Goal: Information Seeking & Learning: Learn about a topic

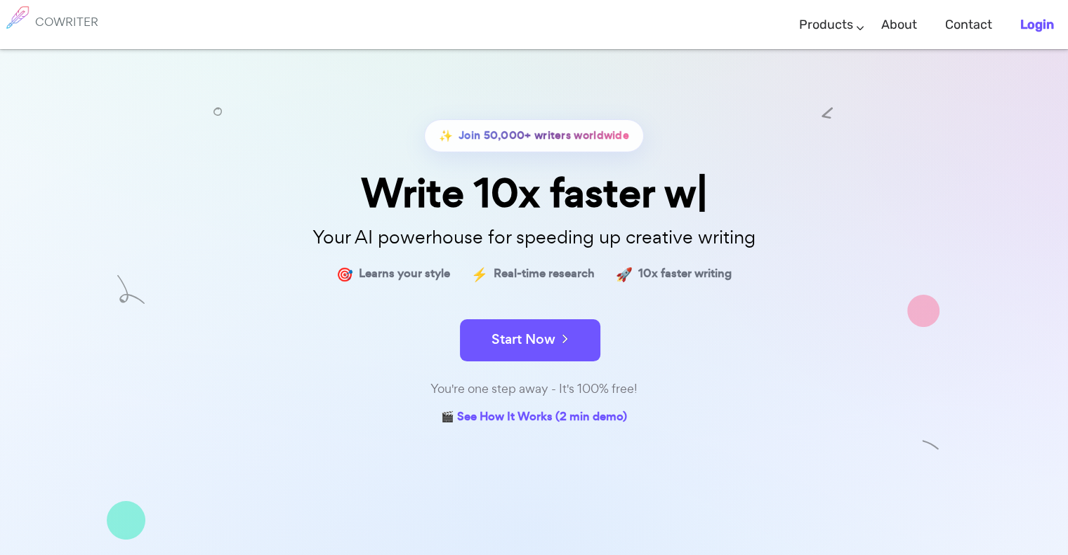
click at [1033, 18] on b "Login" at bounding box center [1037, 24] width 34 height 15
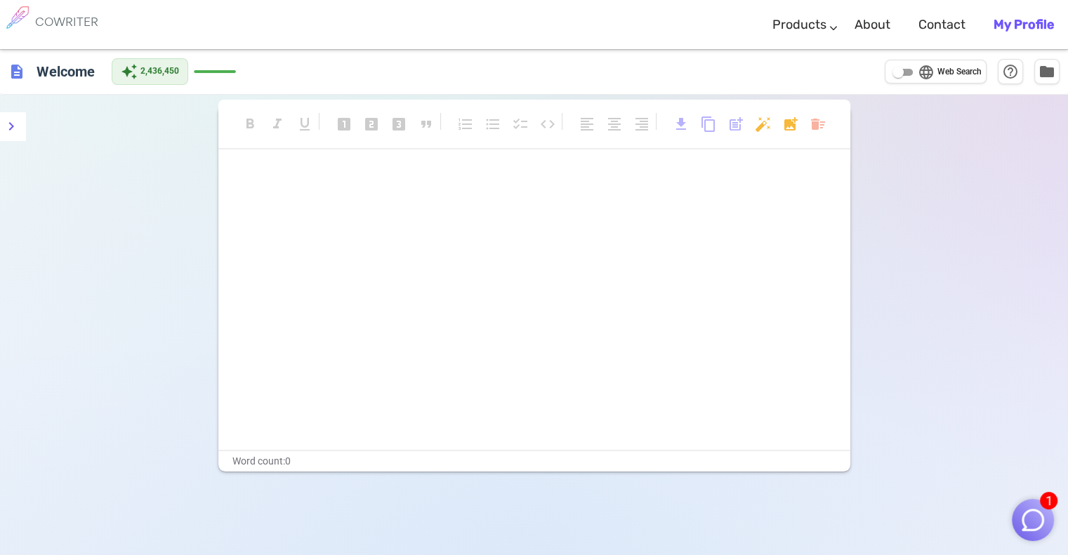
click at [1037, 525] on img "button" at bounding box center [1033, 520] width 27 height 27
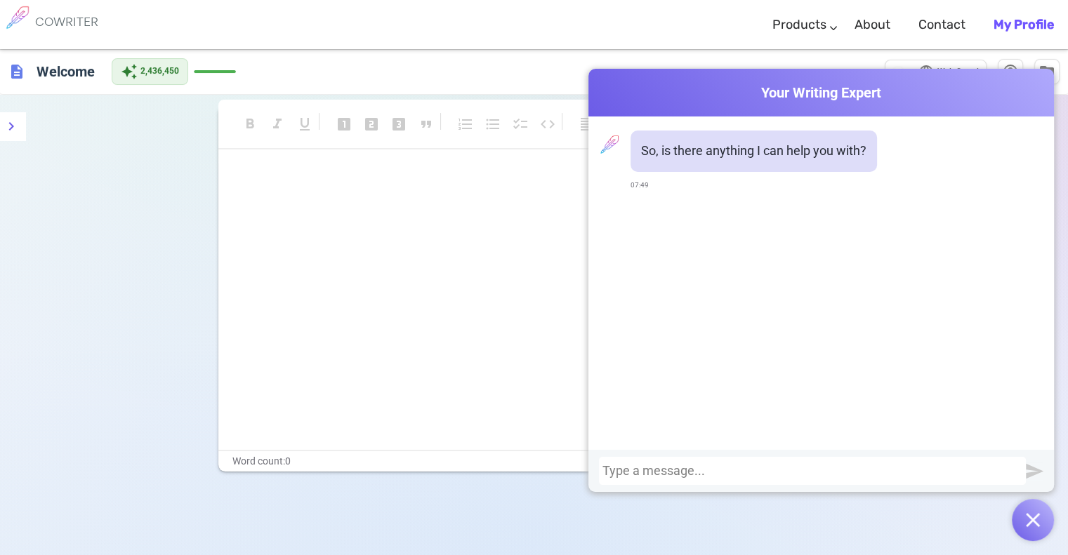
click at [888, 468] on div at bounding box center [812, 471] width 420 height 14
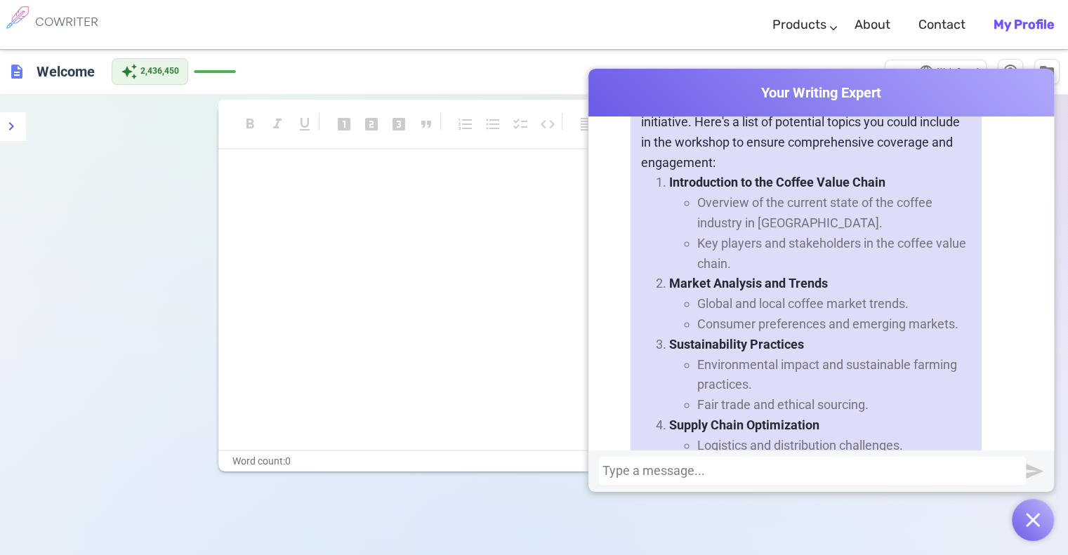
scroll to position [351, 0]
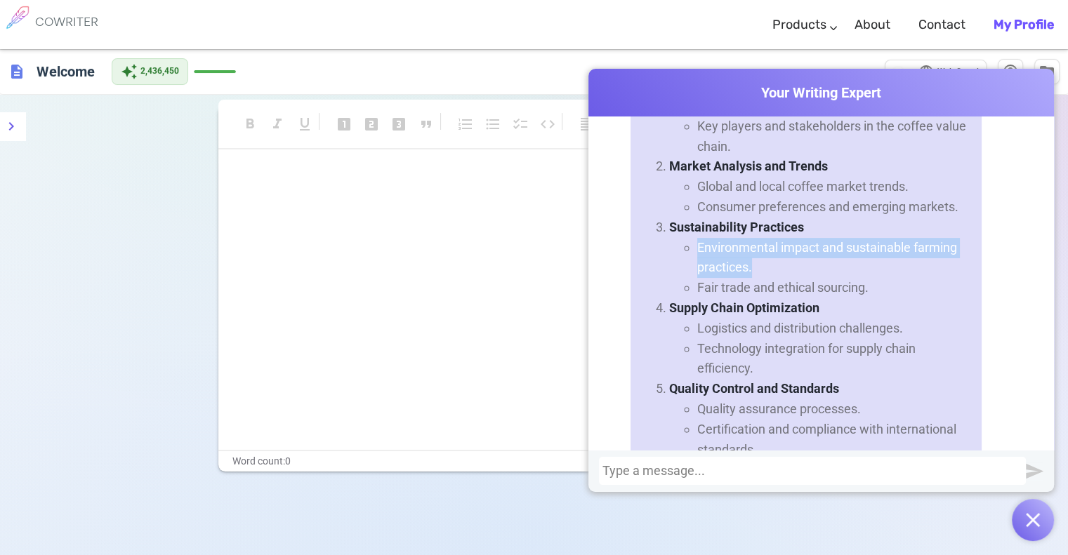
drag, startPoint x: 749, startPoint y: 272, endPoint x: 688, endPoint y: 247, distance: 65.5
click at [688, 247] on ul "Environmental impact and sustainable farming practices. Fair trade and ethical …" at bounding box center [820, 268] width 302 height 60
drag, startPoint x: 882, startPoint y: 291, endPoint x: 706, endPoint y: 246, distance: 181.2
click at [700, 238] on ul "Environmental impact and sustainable farming practices. Fair trade and ethical …" at bounding box center [820, 268] width 302 height 60
click at [707, 247] on li "Environmental impact and sustainable farming practices." at bounding box center [834, 258] width 274 height 41
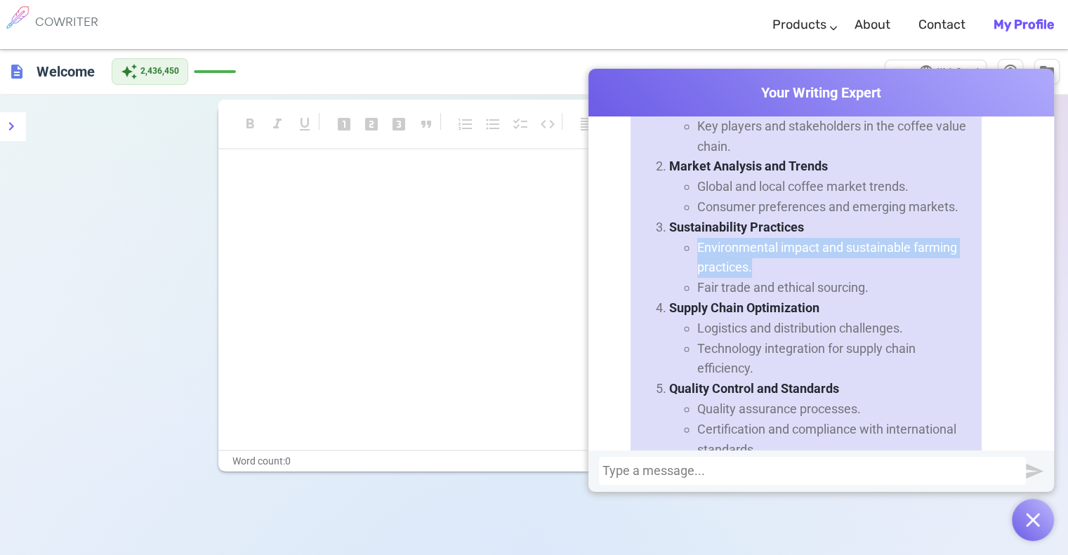
drag, startPoint x: 755, startPoint y: 270, endPoint x: 691, endPoint y: 243, distance: 69.2
click at [691, 243] on ul "Environmental impact and sustainable farming practices. Fair trade and ethical …" at bounding box center [820, 268] width 302 height 60
copy li "Environmental impact and sustainable farming practices."
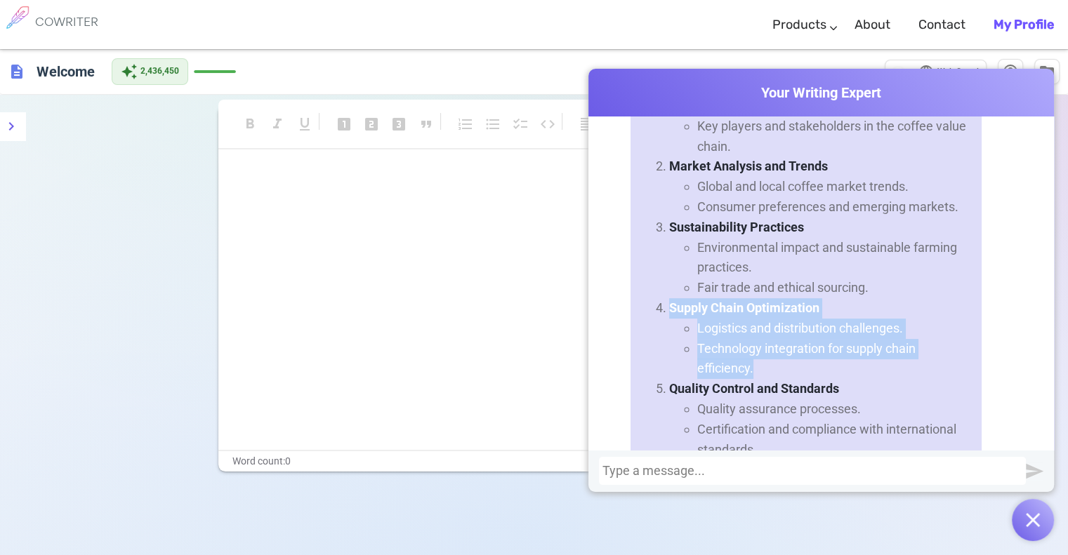
drag, startPoint x: 748, startPoint y: 370, endPoint x: 666, endPoint y: 308, distance: 102.8
click at [669, 308] on li "Supply Chain Optimization Logistics and distribution challenges. Technology int…" at bounding box center [820, 338] width 302 height 81
copy li "Supply Chain Optimization Logistics and distribution challenges. Technology int…"
click at [851, 339] on li "Technology integration for supply chain efficiency." at bounding box center [834, 359] width 274 height 41
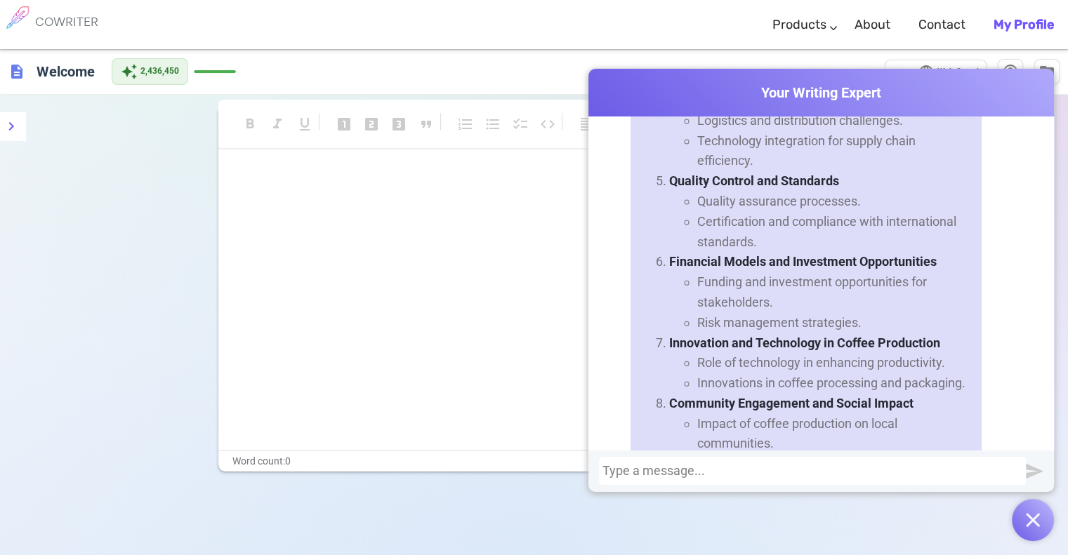
scroll to position [585, 0]
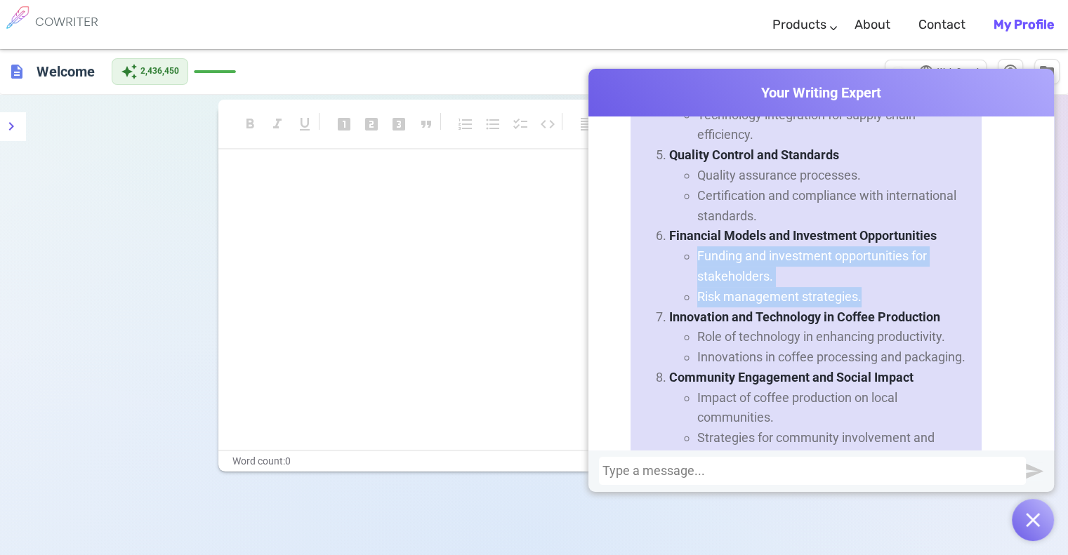
drag, startPoint x: 856, startPoint y: 297, endPoint x: 693, endPoint y: 261, distance: 166.8
click at [693, 261] on ul "Funding and investment opportunities for stakeholders. Risk management strategi…" at bounding box center [820, 276] width 302 height 60
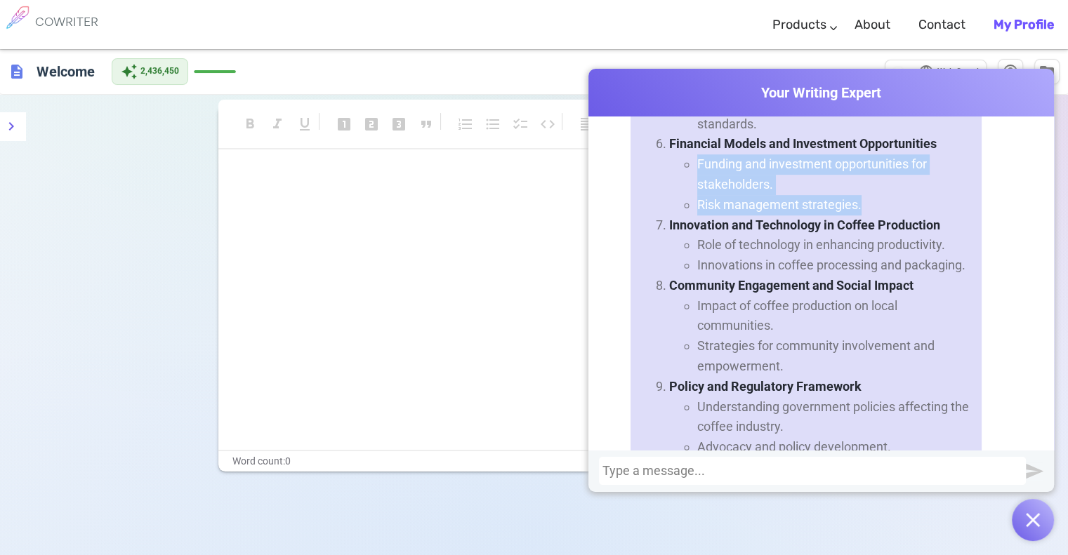
scroll to position [702, 0]
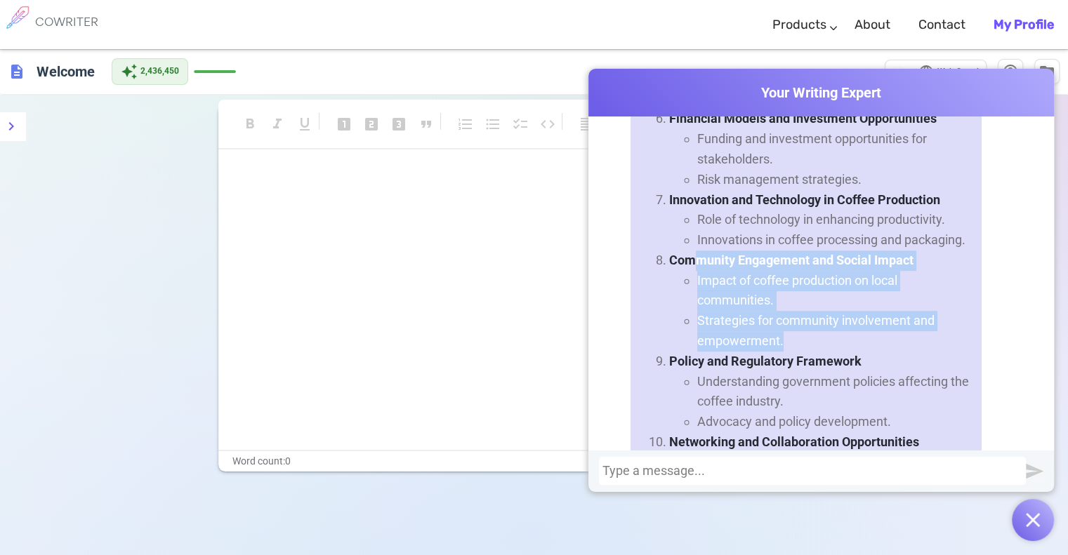
drag, startPoint x: 784, startPoint y: 339, endPoint x: 691, endPoint y: 271, distance: 115.0
click at [691, 271] on ul "Impact of coffee production on local communities. Strategies for community invo…" at bounding box center [820, 311] width 302 height 81
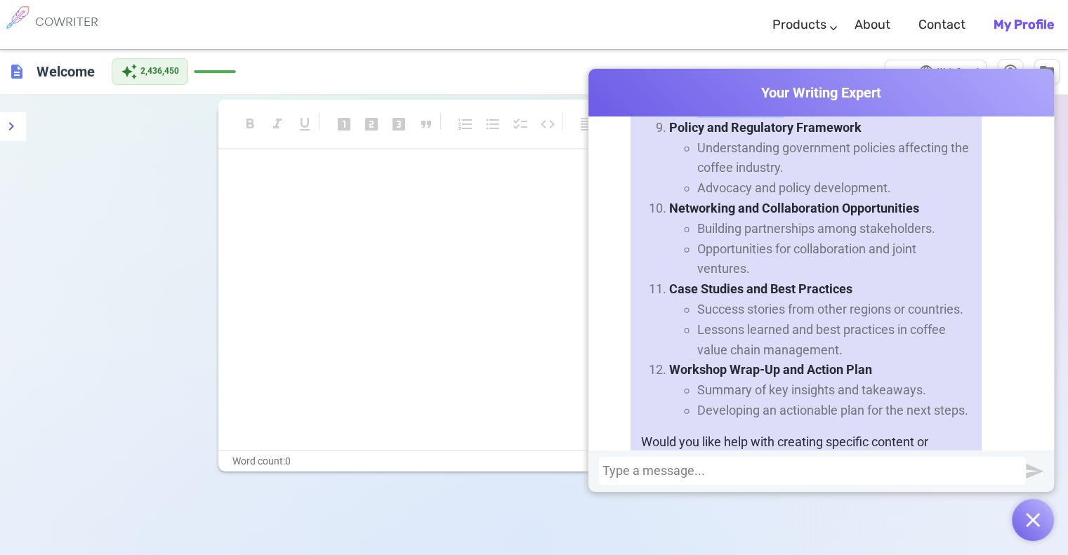
scroll to position [819, 0]
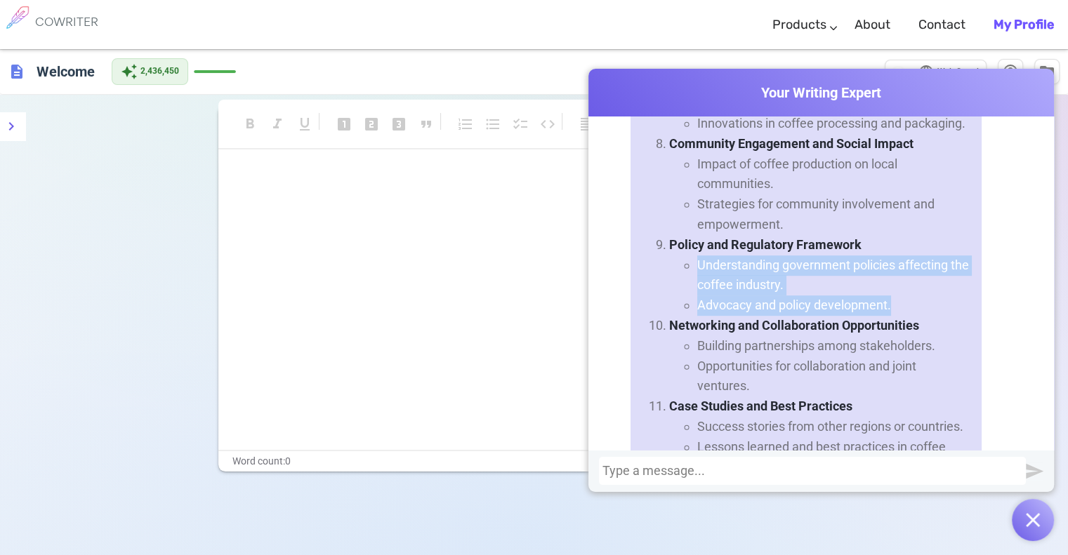
drag, startPoint x: 887, startPoint y: 308, endPoint x: 688, endPoint y: 265, distance: 203.4
click at [688, 265] on ul "Understanding government policies affecting the coffee industry. Advocacy and p…" at bounding box center [820, 286] width 302 height 60
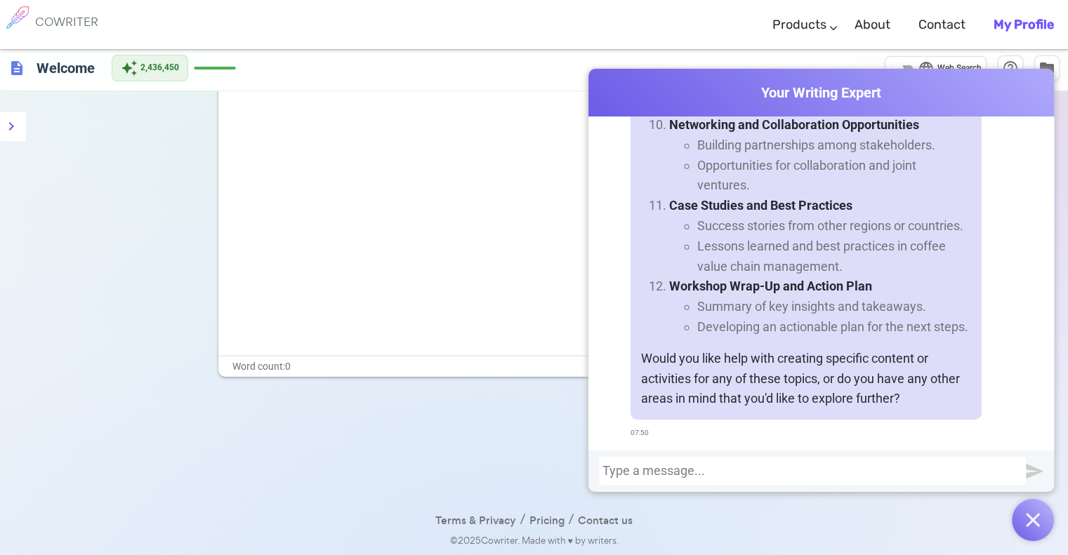
scroll to position [0, 0]
